Goal: Information Seeking & Learning: Learn about a topic

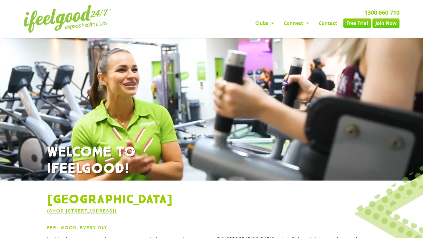
click at [272, 23] on span "Menu" at bounding box center [271, 23] width 6 height 11
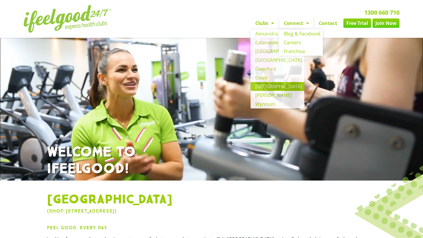
click at [293, 24] on link "Connect" at bounding box center [296, 22] width 35 height 9
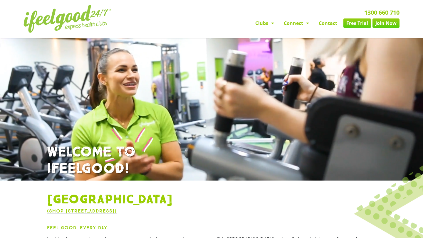
click at [293, 24] on link "Connect" at bounding box center [296, 22] width 35 height 9
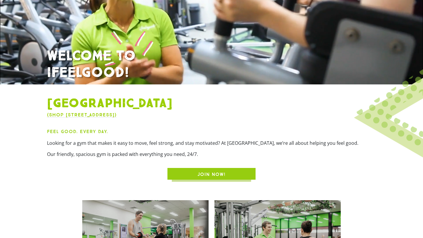
scroll to position [234, 0]
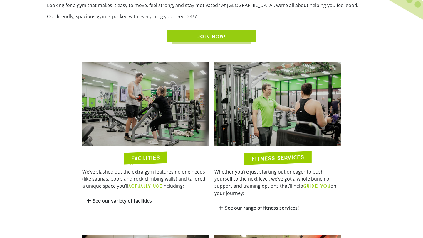
click at [200, 32] on link "JOIN NOW!" at bounding box center [211, 36] width 88 height 12
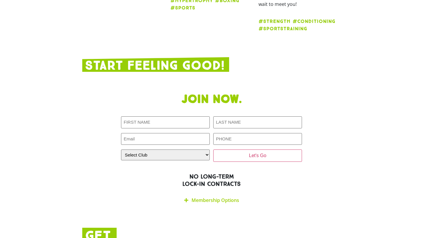
scroll to position [982, 0]
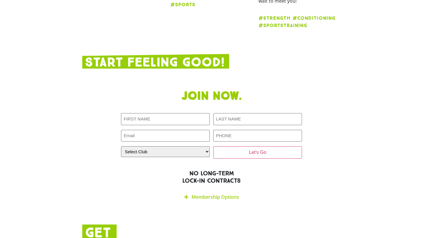
click at [216, 194] on link "Membership Options" at bounding box center [215, 197] width 48 height 6
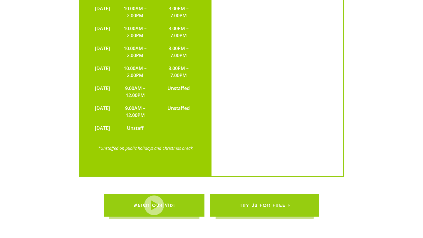
scroll to position [1526, 0]
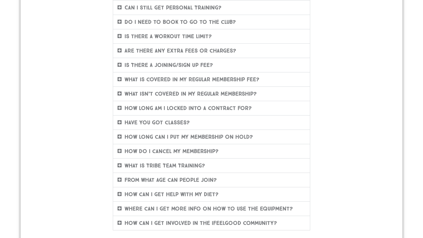
scroll to position [169, 0]
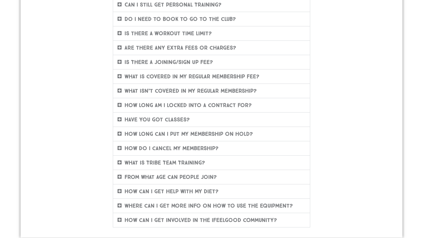
click at [185, 176] on link "From what age can people join?" at bounding box center [171, 177] width 92 height 6
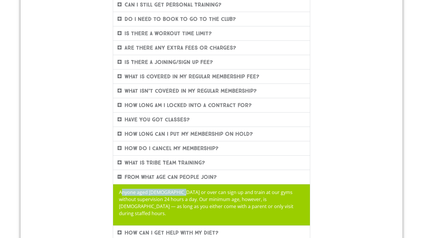
drag, startPoint x: 121, startPoint y: 192, endPoint x: 177, endPoint y: 194, distance: 55.5
click at [178, 194] on p "Anyone aged 16 or over can sign up and train at our gyms without supervision 24…" at bounding box center [211, 203] width 185 height 28
click at [158, 203] on p "Anyone aged 16 or over can sign up and train at our gyms without supervision 24…" at bounding box center [211, 203] width 185 height 28
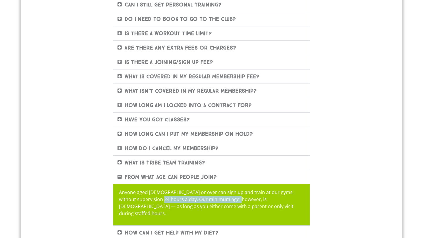
drag, startPoint x: 149, startPoint y: 200, endPoint x: 224, endPoint y: 199, distance: 75.2
click at [224, 199] on p "Anyone aged 16 or over can sign up and train at our gyms without supervision 24…" at bounding box center [211, 203] width 185 height 28
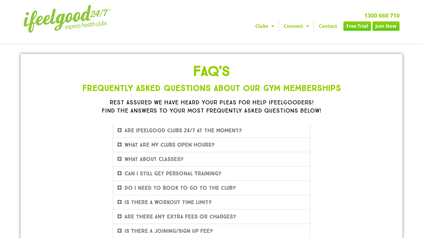
scroll to position [240, 0]
